Goal: Information Seeking & Learning: Learn about a topic

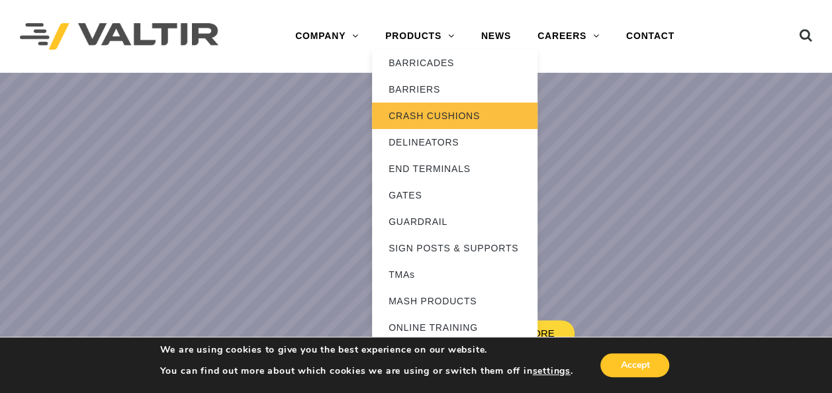
click at [427, 118] on link "CRASH CUSHIONS" at bounding box center [454, 116] width 165 height 26
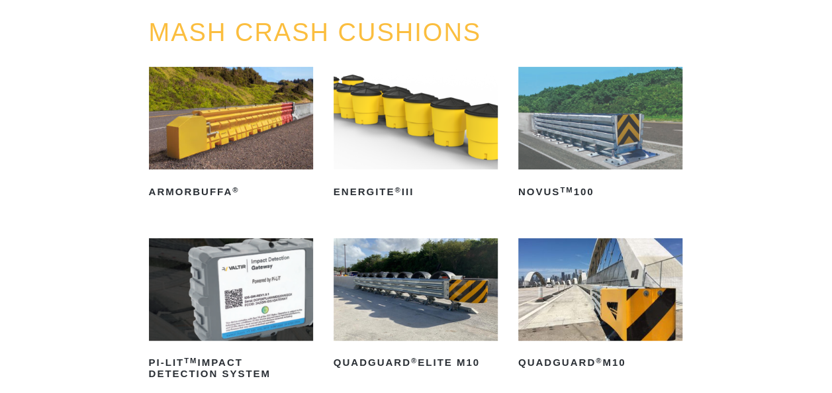
scroll to position [199, 0]
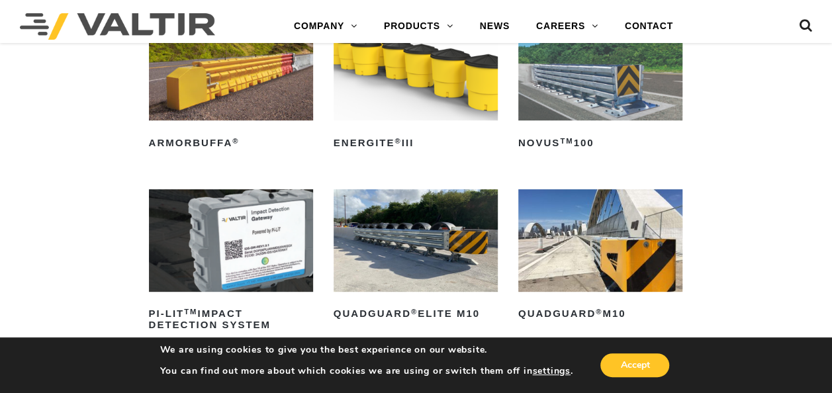
click at [443, 237] on img at bounding box center [416, 240] width 164 height 103
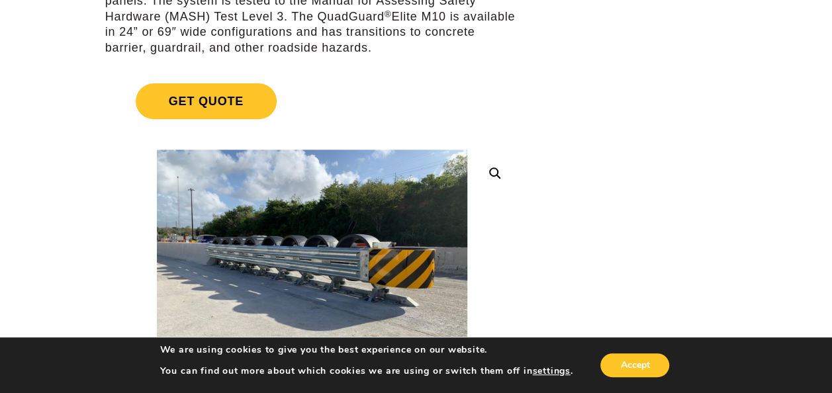
scroll to position [265, 0]
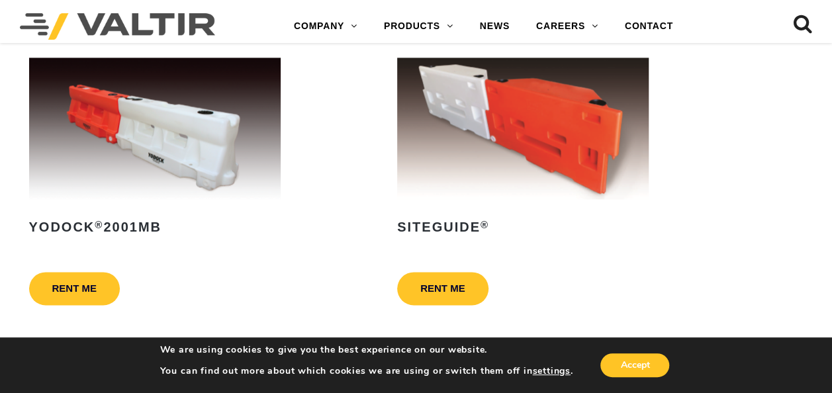
scroll to position [861, 0]
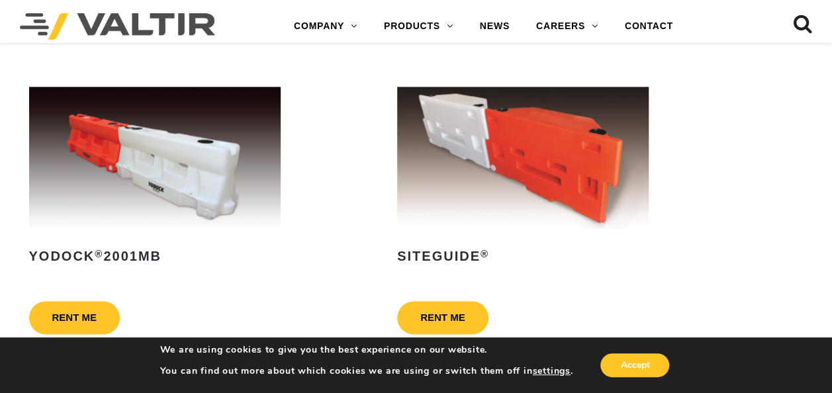
click at [544, 172] on img at bounding box center [523, 158] width 252 height 142
